Goal: Find specific page/section: Find specific page/section

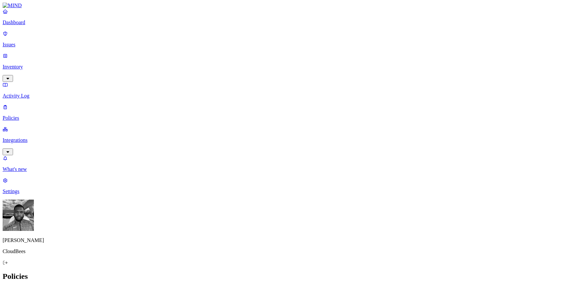
click at [64, 126] on link "Integrations" at bounding box center [282, 140] width 558 height 28
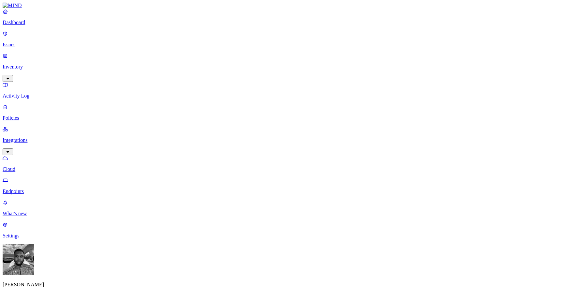
click at [59, 188] on p "Endpoints" at bounding box center [282, 191] width 558 height 6
